Goal: Task Accomplishment & Management: Manage account settings

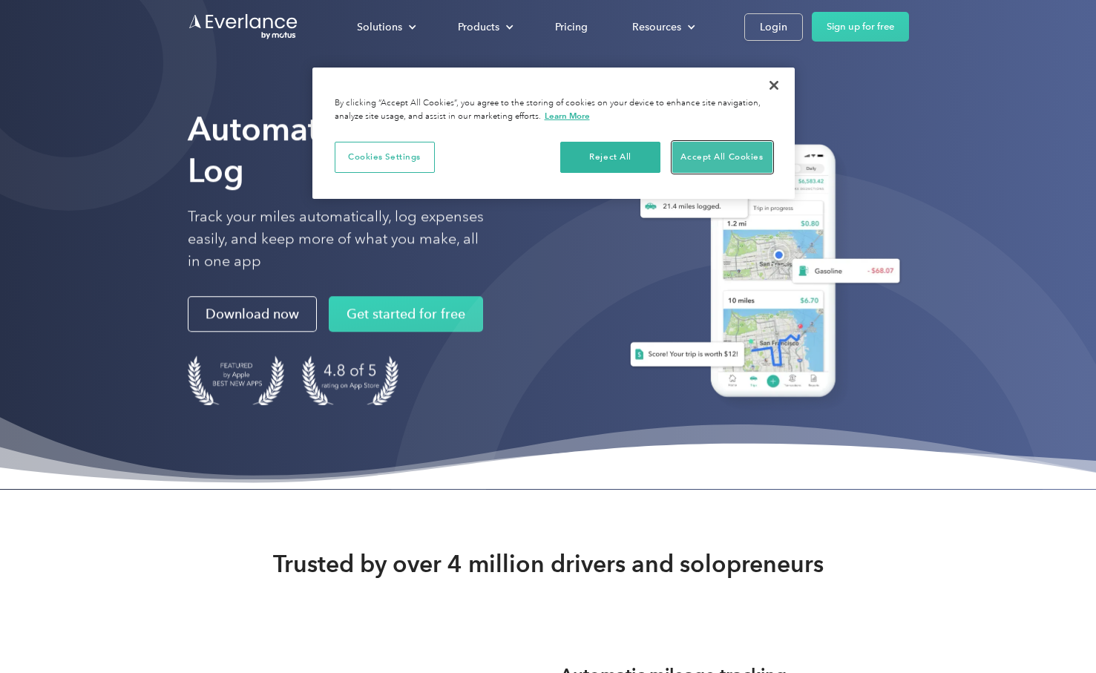
click at [737, 160] on button "Accept All Cookies" at bounding box center [723, 157] width 100 height 31
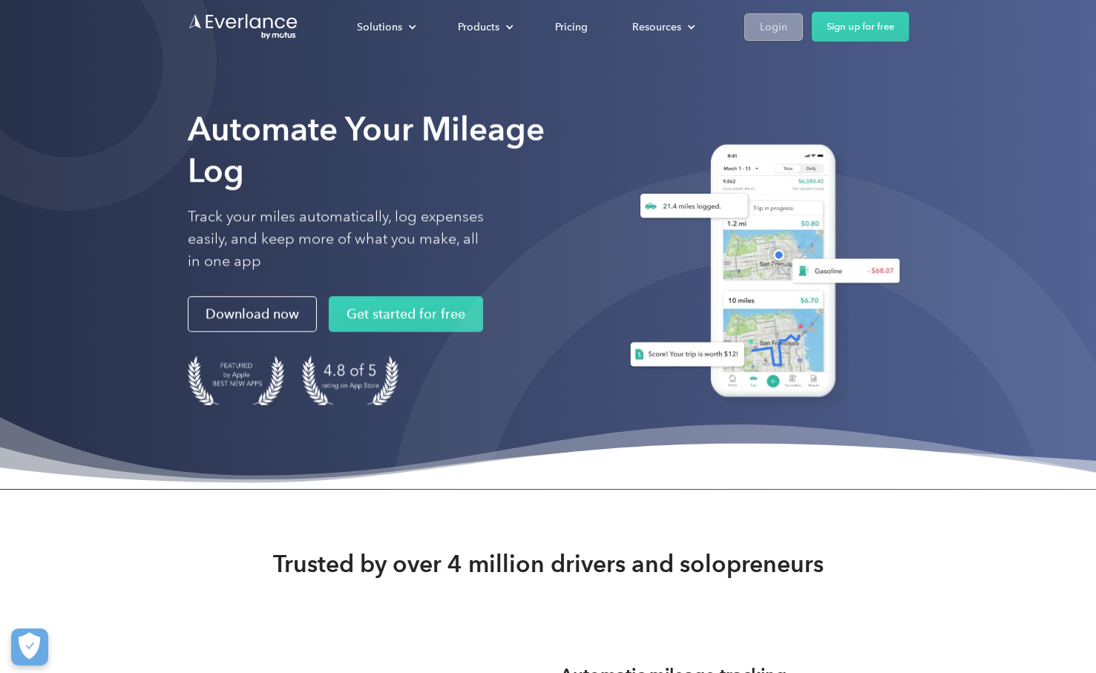
click at [769, 29] on div "Login" at bounding box center [773, 27] width 27 height 19
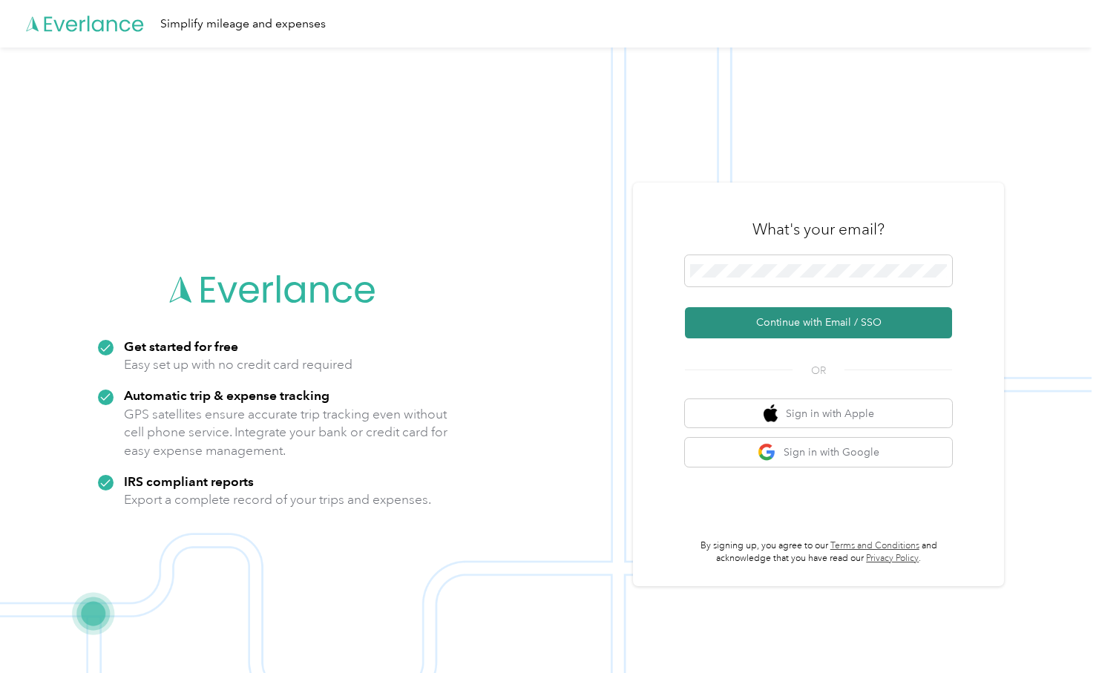
click at [869, 320] on button "Continue with Email / SSO" at bounding box center [818, 322] width 267 height 31
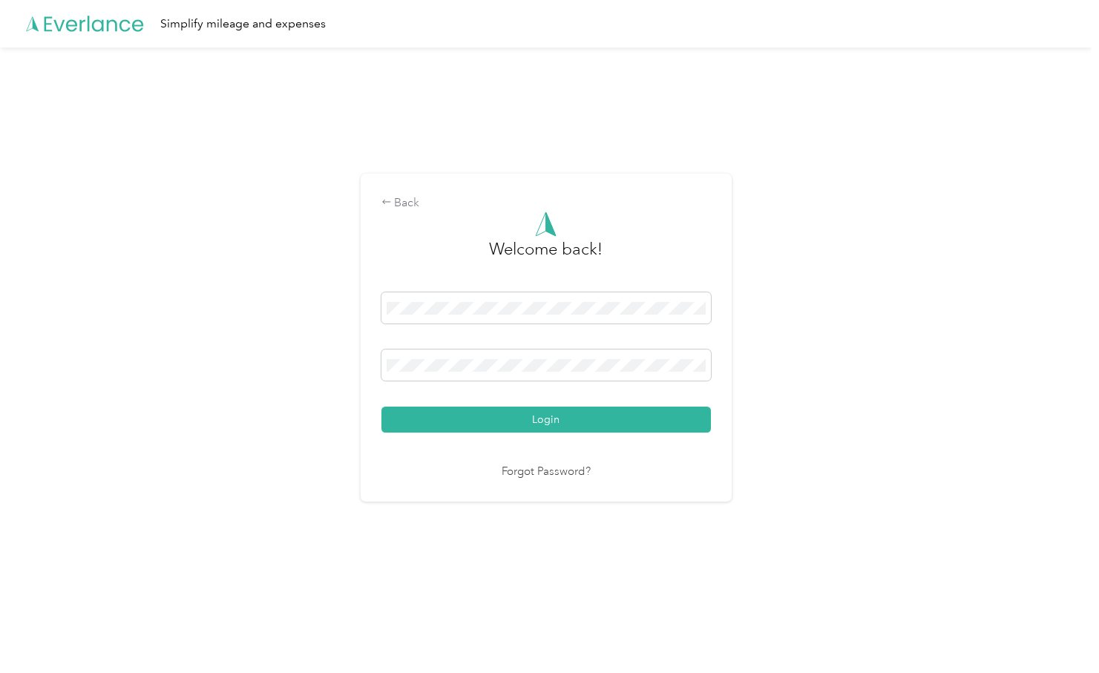
click at [551, 477] on link "Forgot Password?" at bounding box center [546, 472] width 89 height 17
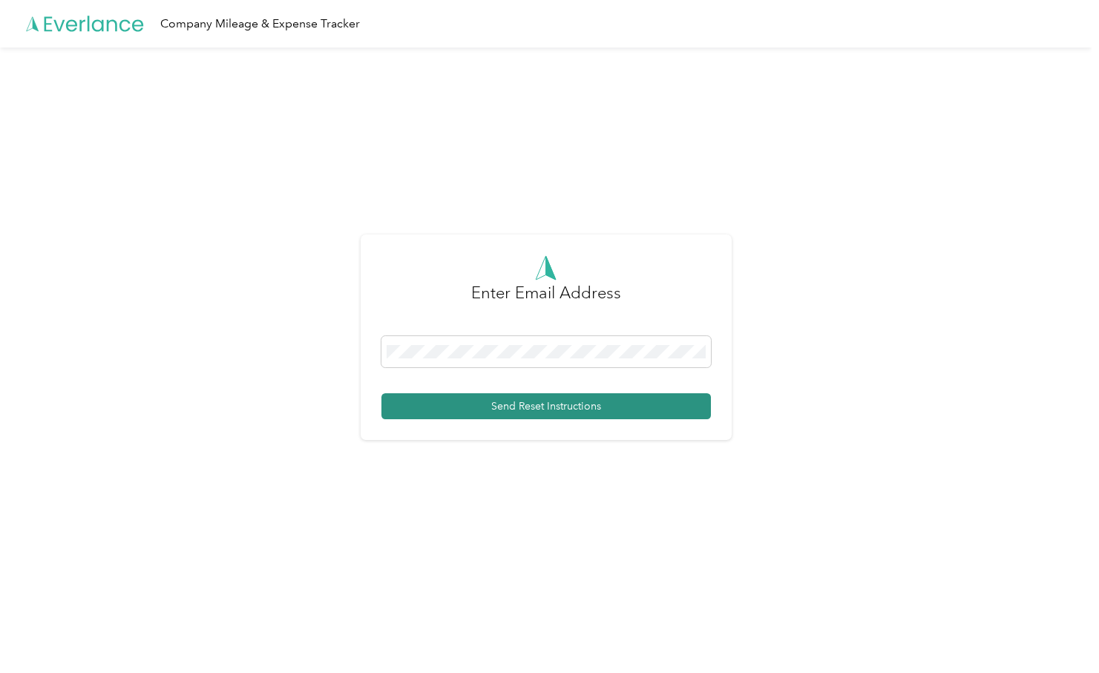
click at [589, 416] on button "Send Reset Instructions" at bounding box center [547, 406] width 330 height 26
